Goal: Information Seeking & Learning: Learn about a topic

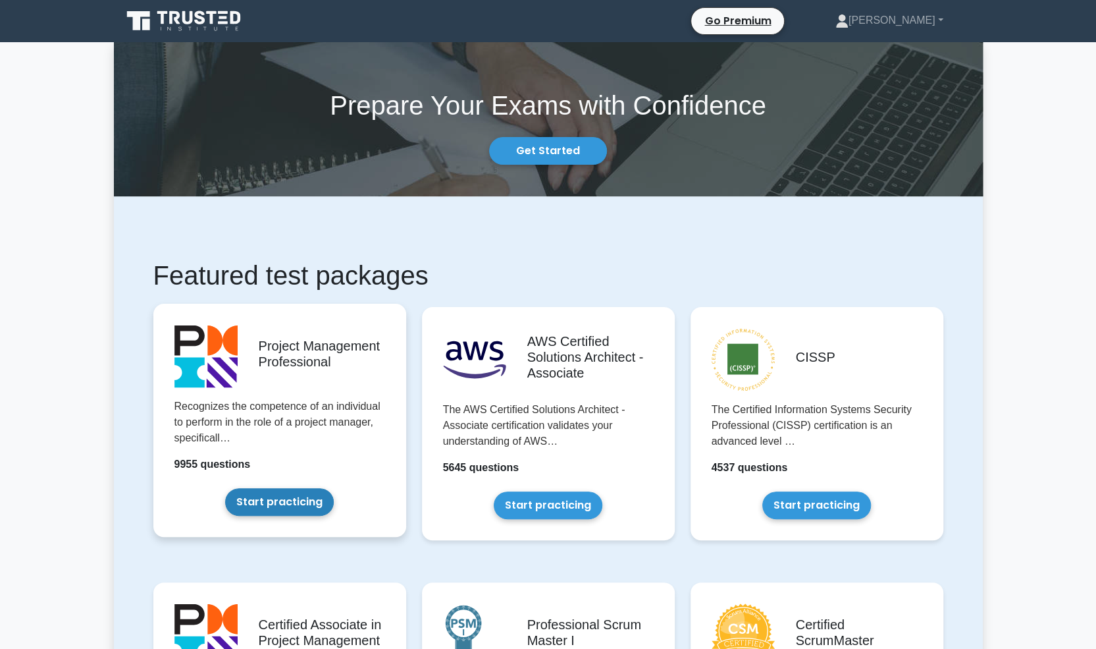
click at [288, 500] on link "Start practicing" at bounding box center [279, 502] width 109 height 28
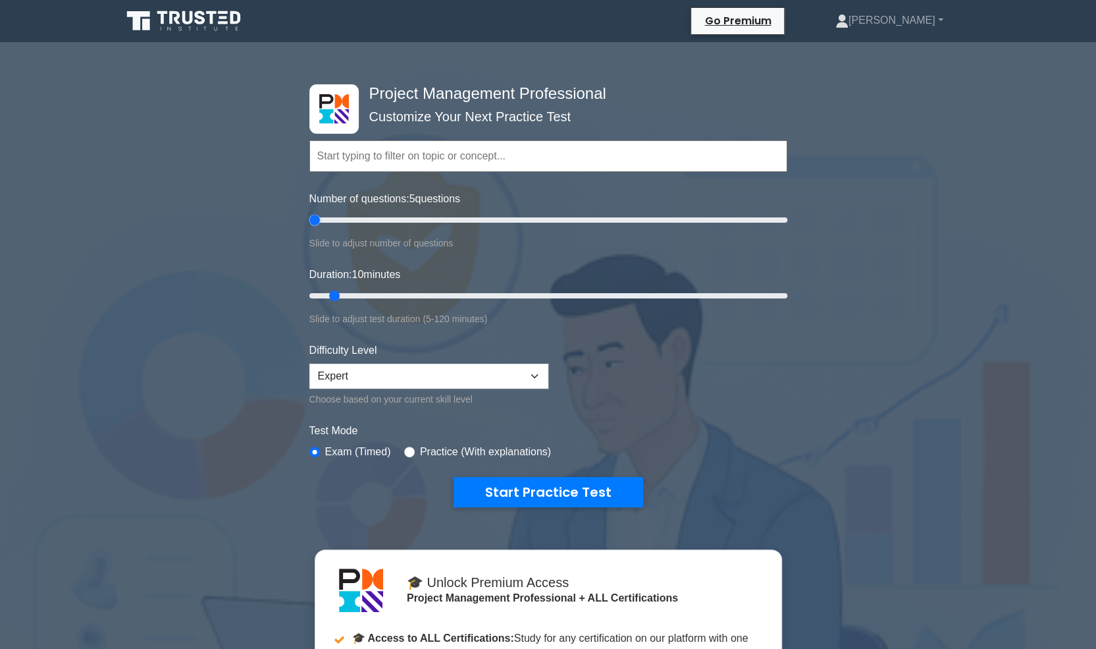
drag, startPoint x: 326, startPoint y: 225, endPoint x: 314, endPoint y: 223, distance: 11.9
type input "5"
click at [314, 223] on input "Number of questions: 5 questions" at bounding box center [548, 220] width 478 height 16
click at [602, 489] on button "Start Practice Test" at bounding box center [549, 492] width 190 height 30
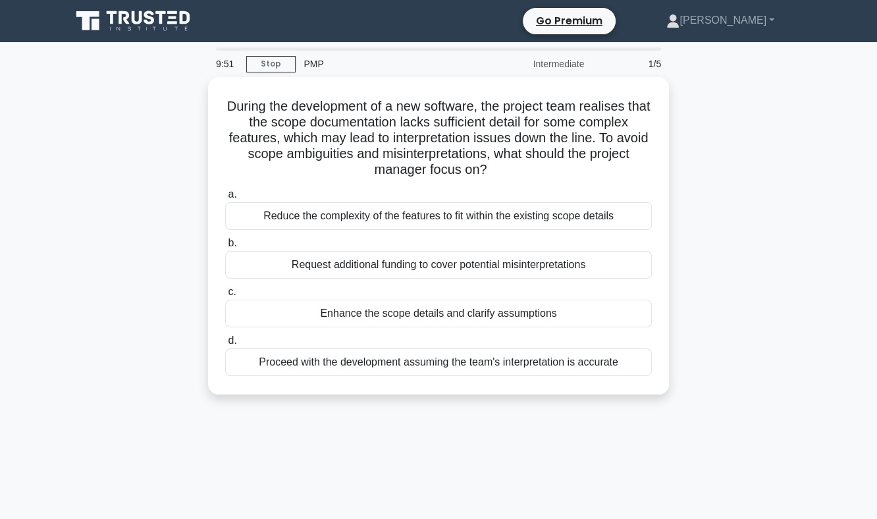
drag, startPoint x: 1106, startPoint y: 61, endPoint x: 683, endPoint y: 400, distance: 541.0
click at [683, 400] on div "During the development of a new software, the project team realises that the sc…" at bounding box center [438, 243] width 751 height 333
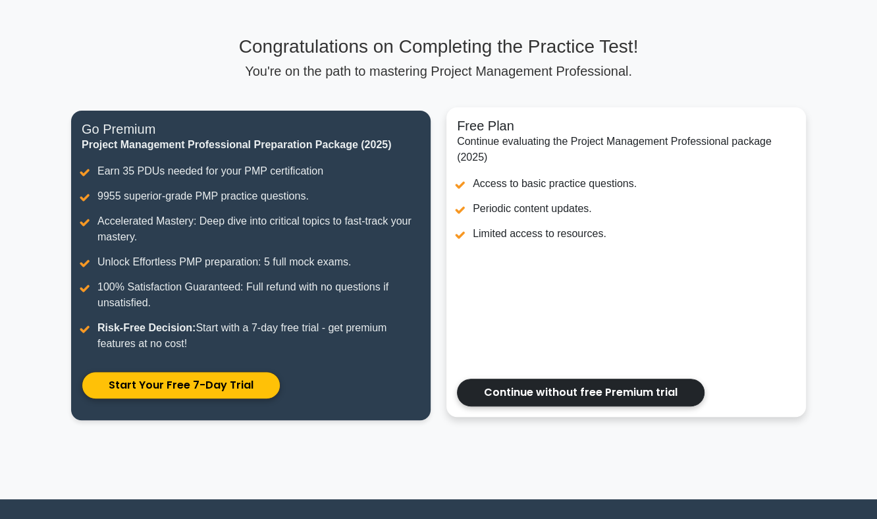
scroll to position [194, 0]
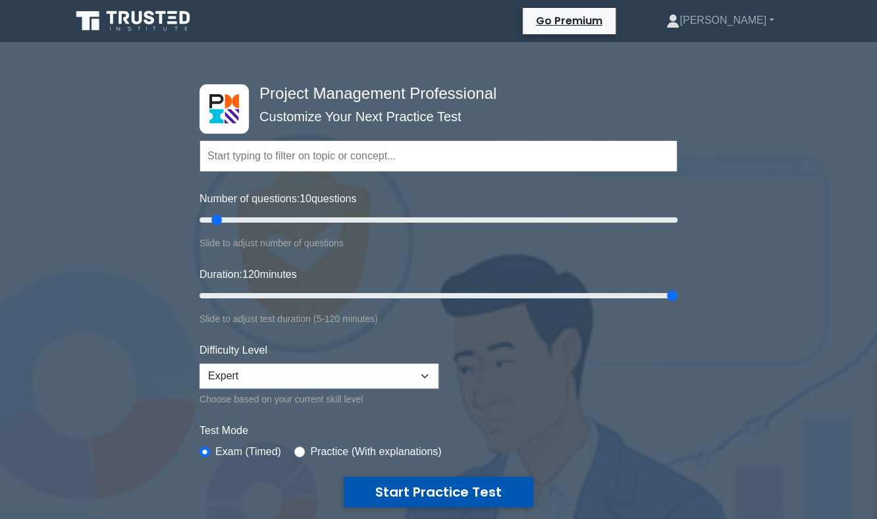
click at [435, 481] on button "Start Practice Test" at bounding box center [439, 492] width 190 height 30
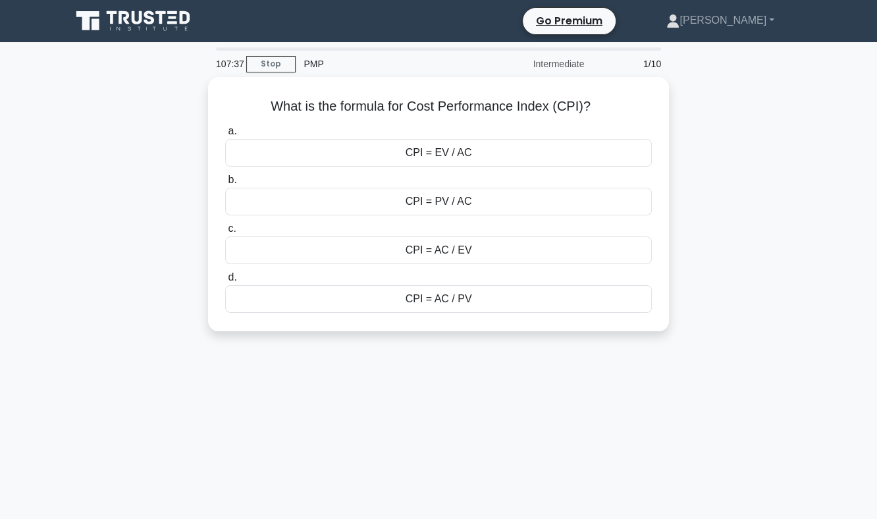
click at [535, 444] on div "107:37 Stop PMP Intermediate 1/10 What is the formula for Cost Performance Inde…" at bounding box center [438, 376] width 751 height 658
click at [772, 152] on div "What is the formula for Cost Performance Index (CPI)? .spinner_0XTQ{transform-o…" at bounding box center [438, 212] width 751 height 270
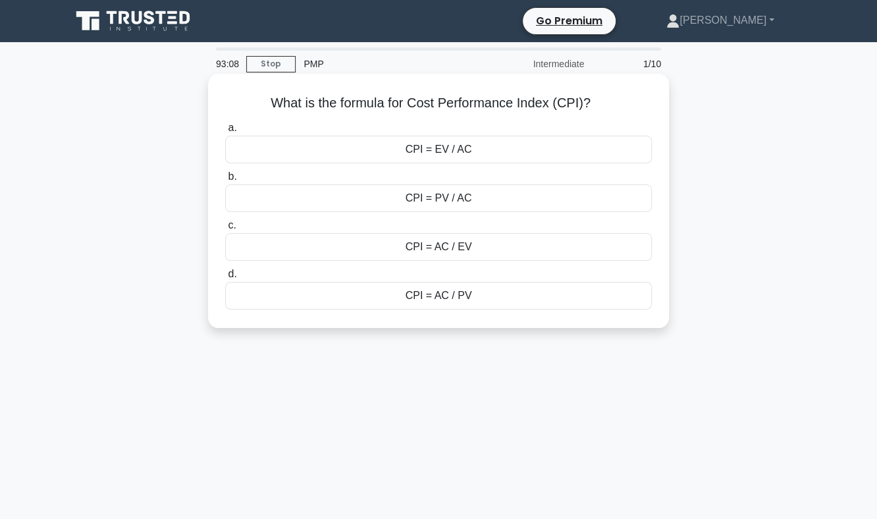
click at [466, 151] on div "CPI = EV / AC" at bounding box center [438, 150] width 427 height 28
click at [225, 132] on input "a. CPI = EV / AC" at bounding box center [225, 128] width 0 height 9
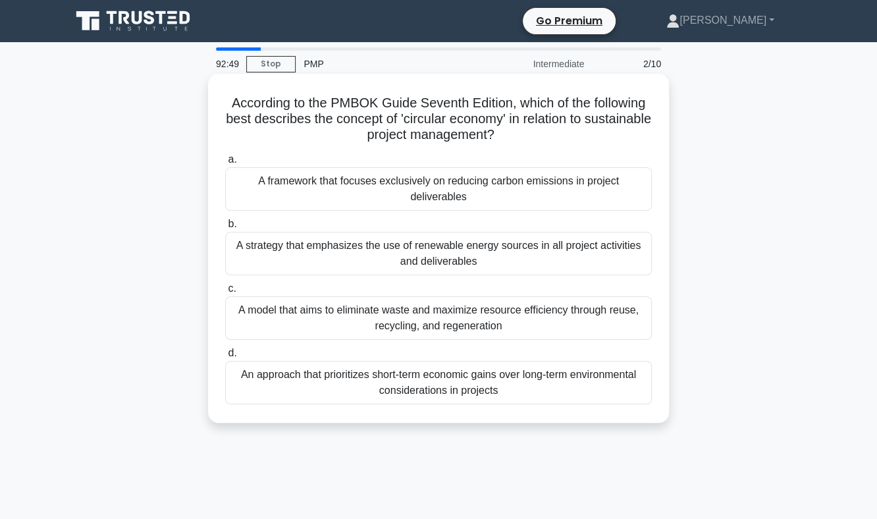
click at [346, 308] on div "A model that aims to eliminate waste and maximize resource efficiency through r…" at bounding box center [438, 317] width 427 height 43
click at [225, 293] on input "c. A model that aims to eliminate waste and maximize resource efficiency throug…" at bounding box center [225, 288] width 0 height 9
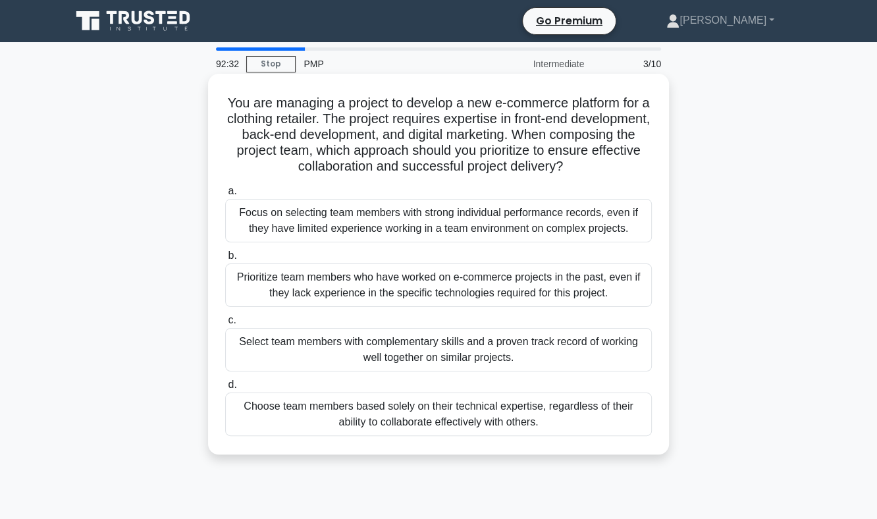
click at [441, 358] on div "Select team members with complementary skills and a proven track record of work…" at bounding box center [438, 349] width 427 height 43
click at [225, 325] on input "c. Select team members with complementary skills and a proven track record of w…" at bounding box center [225, 320] width 0 height 9
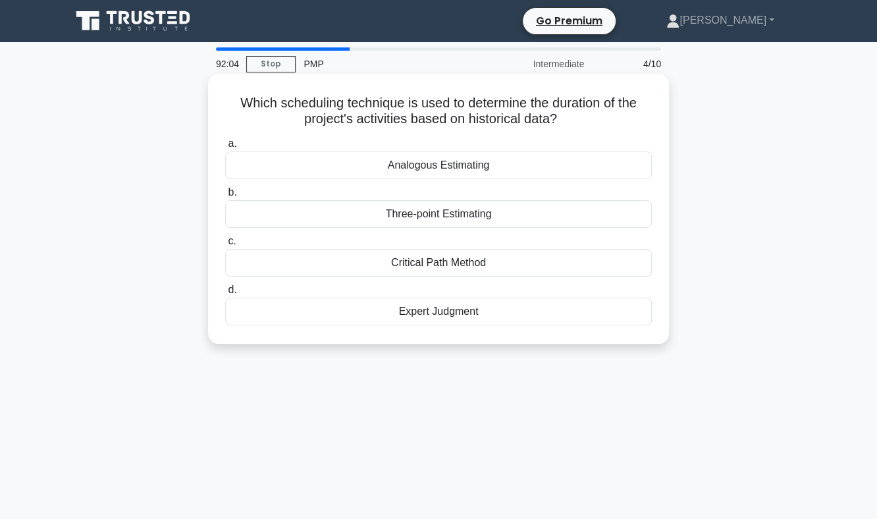
click at [591, 173] on div "Analogous Estimating" at bounding box center [438, 165] width 427 height 28
click at [225, 148] on input "a. Analogous Estimating" at bounding box center [225, 144] width 0 height 9
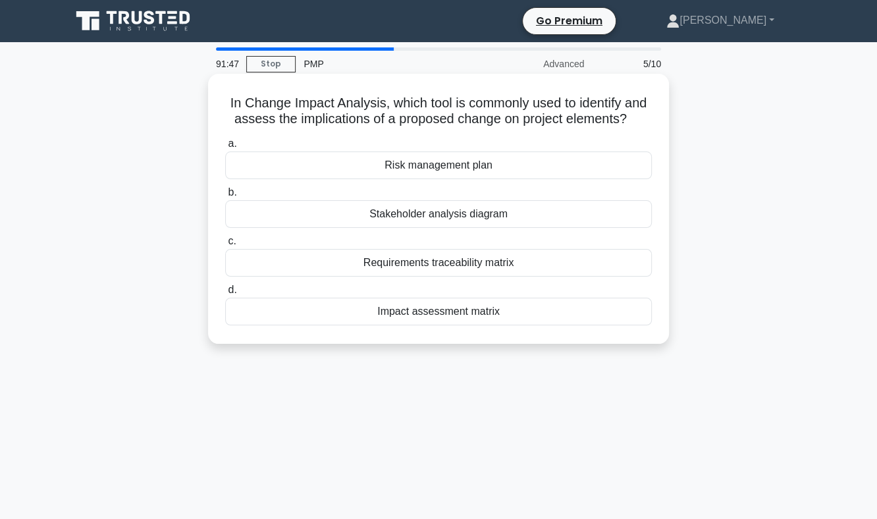
click at [510, 311] on div "Impact assessment matrix" at bounding box center [438, 312] width 427 height 28
click at [225, 294] on input "d. Impact assessment matrix" at bounding box center [225, 290] width 0 height 9
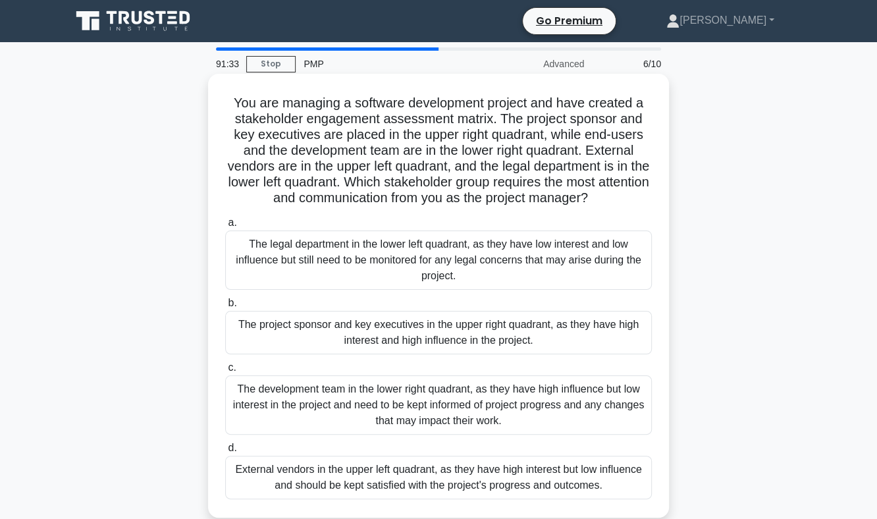
click at [519, 335] on div "The project sponsor and key executives in the upper right quadrant, as they hav…" at bounding box center [438, 332] width 427 height 43
click at [225, 308] on input "b. The project sponsor and key executives in the upper right quadrant, as they …" at bounding box center [225, 303] width 0 height 9
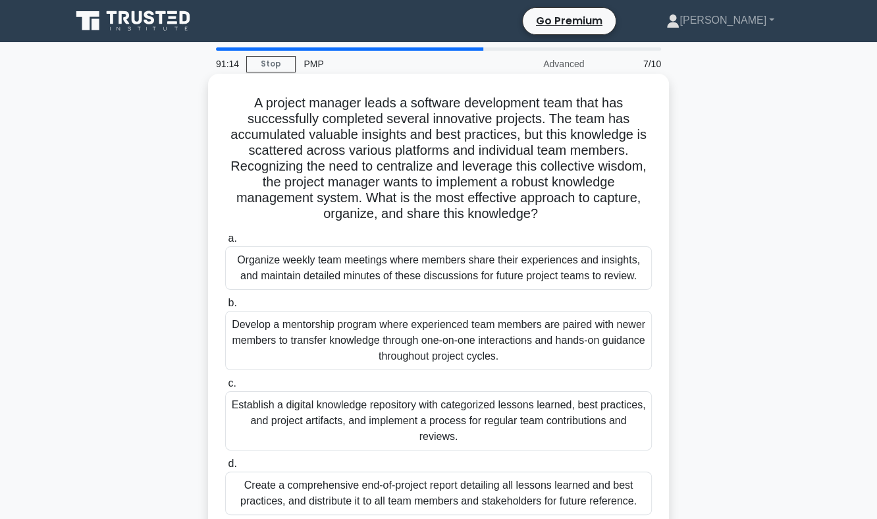
click at [444, 404] on div "Establish a digital knowledge repository with categorized lessons learned, best…" at bounding box center [438, 420] width 427 height 59
click at [225, 388] on input "c. Establish a digital knowledge repository with categorized lessons learned, b…" at bounding box center [225, 383] width 0 height 9
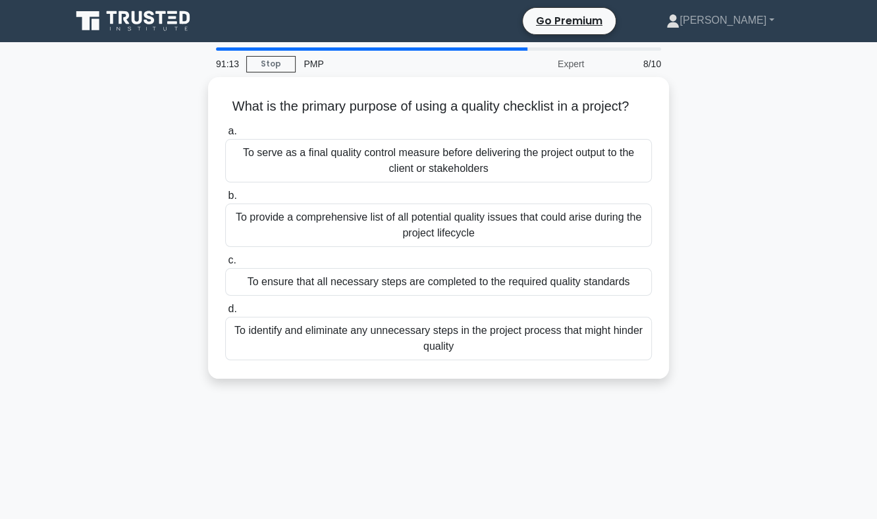
click at [757, 359] on div "What is the primary purpose of using a quality checklist in a project? .spinner…" at bounding box center [438, 235] width 751 height 317
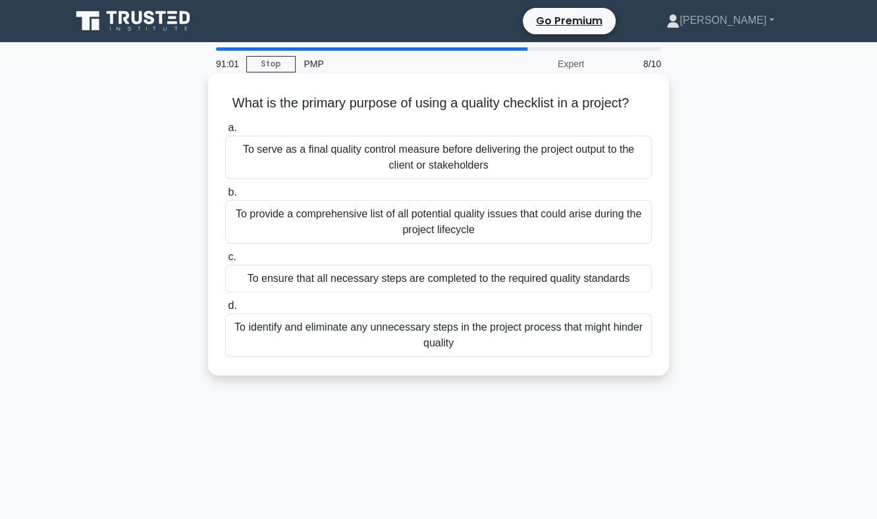
click at [514, 286] on div "To ensure that all necessary steps are completed to the required quality standa…" at bounding box center [438, 279] width 427 height 28
click at [225, 261] on input "c. To ensure that all necessary steps are completed to the required quality sta…" at bounding box center [225, 257] width 0 height 9
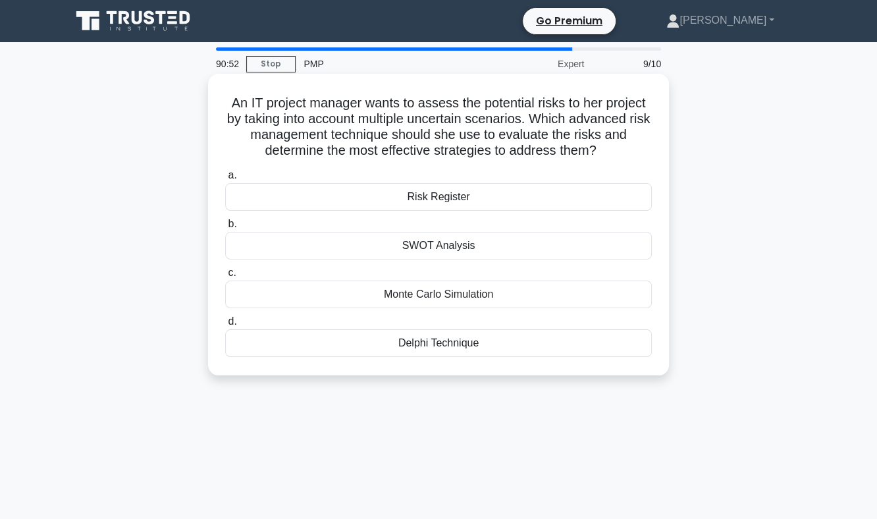
click at [626, 296] on div "Monte Carlo Simulation" at bounding box center [438, 295] width 427 height 28
click at [225, 277] on input "c. Monte Carlo Simulation" at bounding box center [225, 273] width 0 height 9
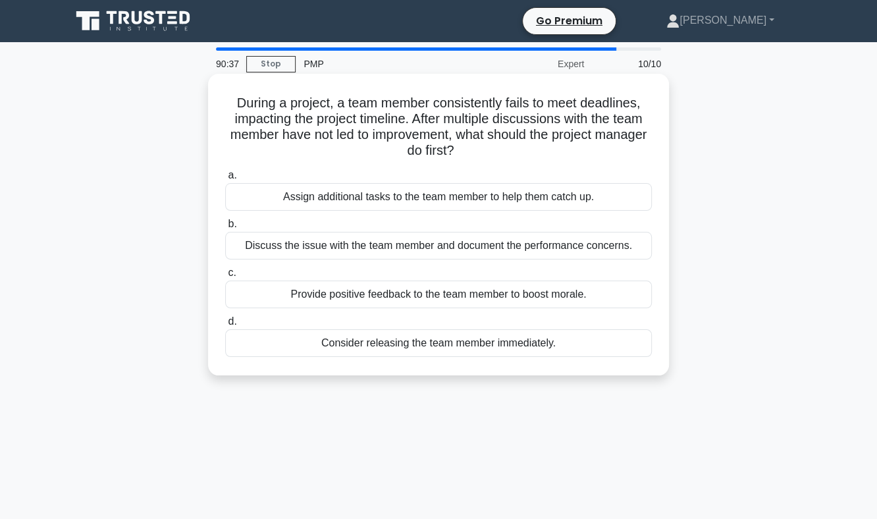
click at [589, 240] on div "Discuss the issue with the team member and document the performance concerns." at bounding box center [438, 246] width 427 height 28
click at [225, 228] on input "b. Discuss the issue with the team member and document the performance concerns." at bounding box center [225, 224] width 0 height 9
